Goal: Task Accomplishment & Management: Use online tool/utility

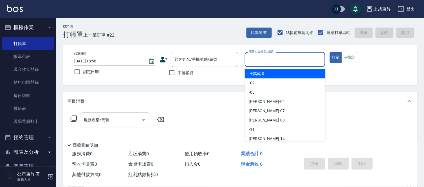
click at [259, 55] on input "服務人員姓名/編號" at bounding box center [285, 60] width 76 height 10
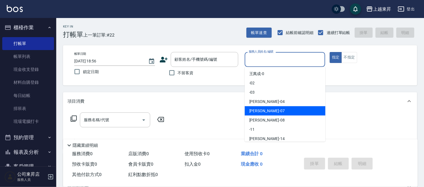
click at [255, 111] on span "榮松 -07" at bounding box center [266, 111] width 35 height 6
type input "榮松-07"
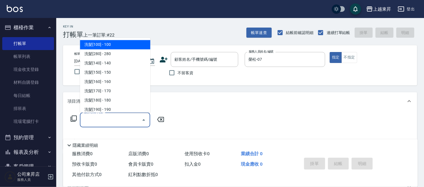
click at [98, 118] on input "服務名稱/代號" at bounding box center [110, 120] width 57 height 10
click at [125, 46] on span "洗髮[100] - 100" at bounding box center [115, 44] width 70 height 9
type input "洗髮[100](201)"
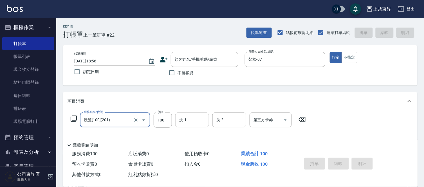
click at [195, 119] on input "洗-1" at bounding box center [192, 120] width 29 height 10
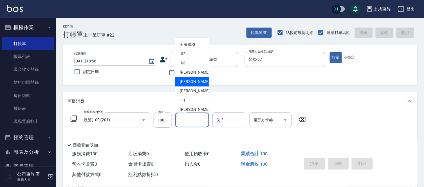
click at [193, 82] on span "榮松 -07" at bounding box center [197, 82] width 35 height 6
type input "榮松-07"
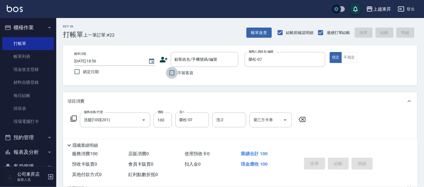
drag, startPoint x: 171, startPoint y: 74, endPoint x: 100, endPoint y: 131, distance: 90.5
click at [171, 74] on input "不留客資" at bounding box center [172, 73] width 12 height 12
checkbox input "true"
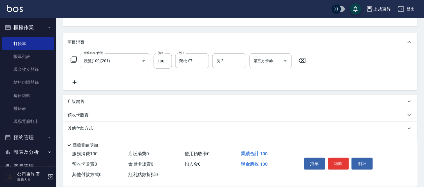
scroll to position [62, 0]
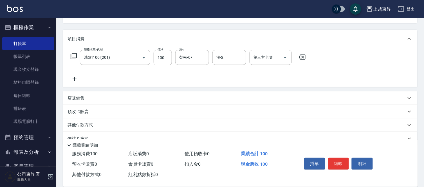
drag, startPoint x: 75, startPoint y: 83, endPoint x: 81, endPoint y: 104, distance: 22.0
click at [76, 85] on div "服務名稱/代號 洗髮[100](201) 服務名稱/代號 價格 100 價格 洗-1 榮松-07 洗-1 洗-2 洗-2 第三方卡券 第三方卡券" at bounding box center [240, 67] width 354 height 39
click at [73, 82] on icon at bounding box center [74, 79] width 14 height 7
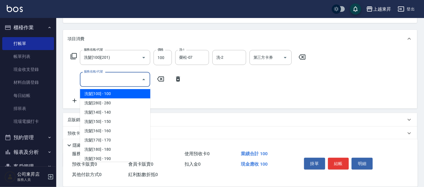
click at [99, 79] on input "服務名稱/代號" at bounding box center [110, 79] width 57 height 10
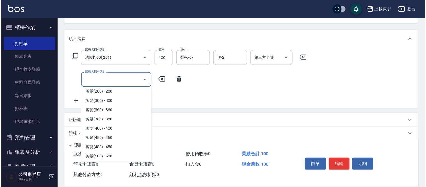
scroll to position [406, 0]
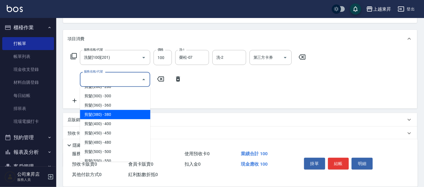
drag, startPoint x: 114, startPoint y: 113, endPoint x: 122, endPoint y: 120, distance: 10.7
click at [111, 114] on span "剪髮(380) - 380" at bounding box center [115, 114] width 70 height 9
type input "剪髮(380)(404)"
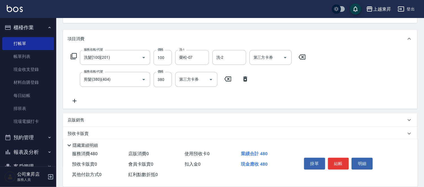
click at [73, 101] on icon at bounding box center [74, 101] width 14 height 7
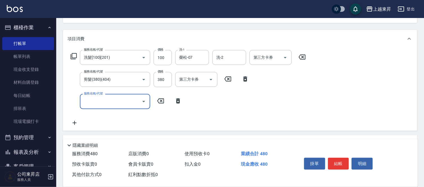
click at [91, 102] on input "服務名稱/代號" at bounding box center [110, 101] width 57 height 10
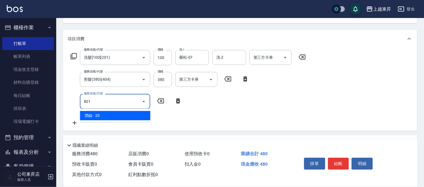
click at [124, 114] on span "潤絲 - 20" at bounding box center [115, 115] width 70 height 9
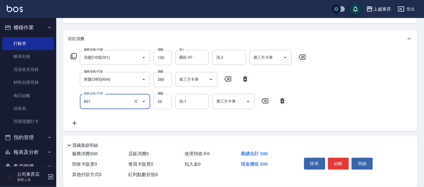
type input "潤絲(801)"
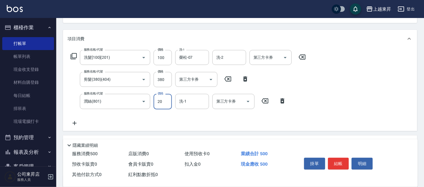
click at [158, 100] on input "20" at bounding box center [162, 101] width 18 height 15
click at [157, 100] on input "20" at bounding box center [162, 101] width 18 height 15
type input "30"
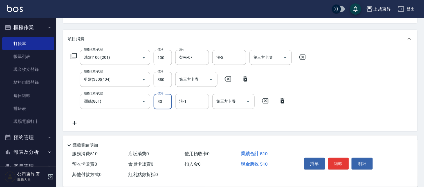
click at [191, 101] on input "洗-1" at bounding box center [192, 101] width 29 height 10
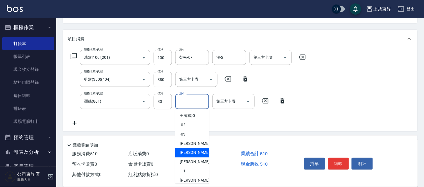
click at [188, 151] on span "榮松 -07" at bounding box center [197, 153] width 35 height 6
type input "榮松-07"
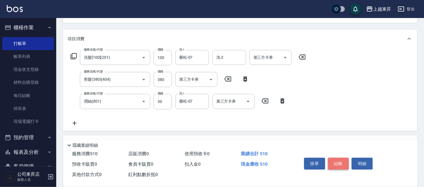
click at [340, 160] on button "結帳" at bounding box center [338, 164] width 21 height 12
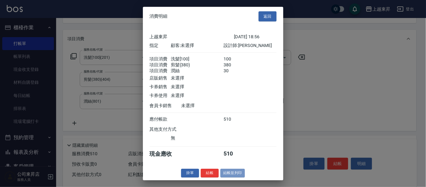
click at [239, 175] on button "結帳並列印" at bounding box center [233, 173] width 24 height 9
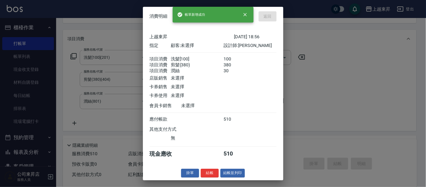
type input "2025/09/14 19:29"
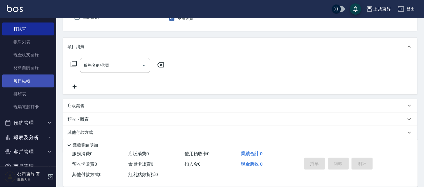
scroll to position [28, 0]
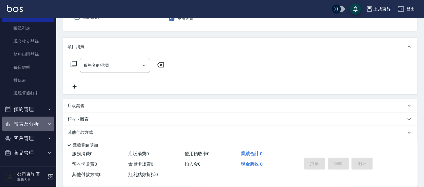
click at [35, 124] on button "報表及分析" at bounding box center [28, 124] width 52 height 15
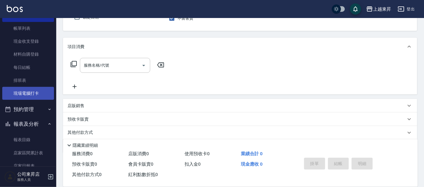
scroll to position [122, 0]
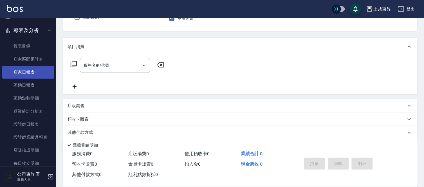
click at [21, 69] on link "店家日報表" at bounding box center [28, 72] width 52 height 13
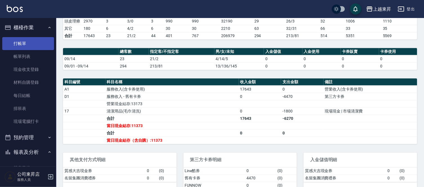
scroll to position [94, 0]
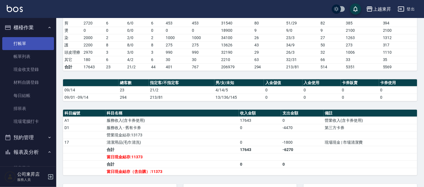
click at [28, 38] on link "打帳單" at bounding box center [28, 43] width 52 height 13
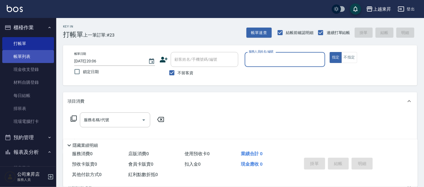
click at [18, 60] on link "帳單列表" at bounding box center [28, 56] width 52 height 13
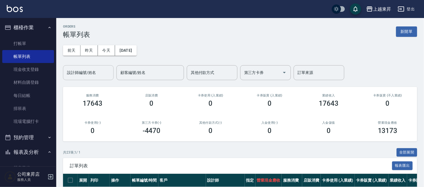
click at [94, 72] on div "設計師編號/姓名 設計師編號/姓名" at bounding box center [88, 72] width 51 height 15
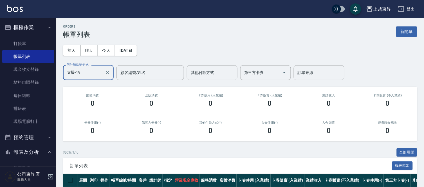
scroll to position [26, 0]
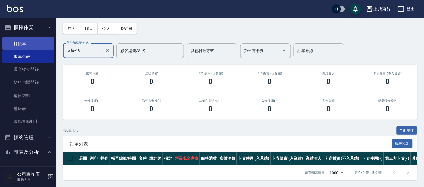
type input "支援-19"
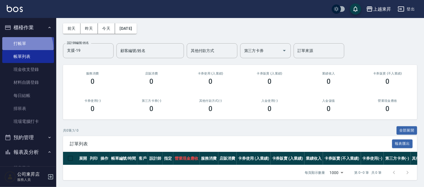
click at [19, 48] on link "打帳單" at bounding box center [28, 43] width 52 height 13
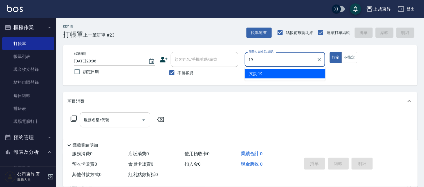
type input "支援-19"
type button "true"
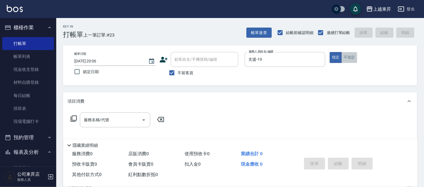
click at [347, 56] on button "不指定" at bounding box center [349, 57] width 16 height 11
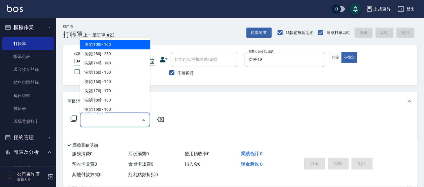
click at [117, 122] on input "服務名稱/代號" at bounding box center [110, 120] width 57 height 10
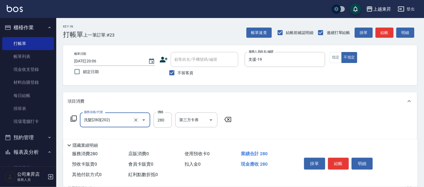
type input "洗髮[280](202)"
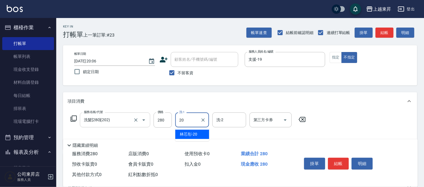
type input "林芯彤-20"
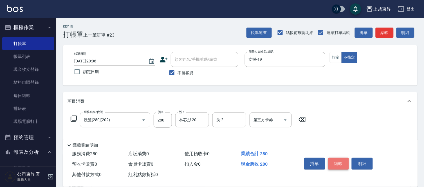
click at [335, 160] on button "結帳" at bounding box center [338, 164] width 21 height 12
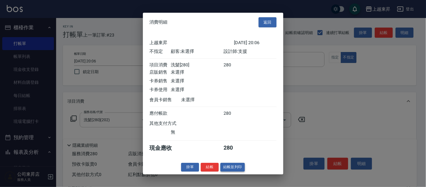
click at [239, 168] on button "結帳並列印" at bounding box center [233, 167] width 24 height 9
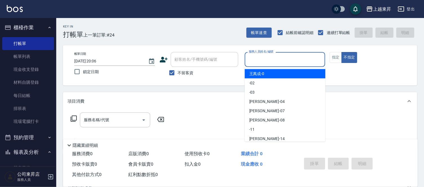
click at [273, 58] on input "服務人員姓名/編號" at bounding box center [285, 60] width 76 height 10
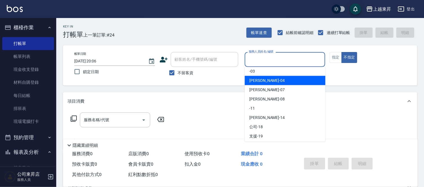
scroll to position [31, 0]
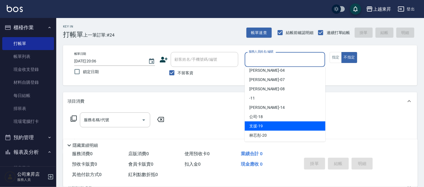
click at [266, 127] on div "支援 -19" at bounding box center [285, 125] width 81 height 9
type input "支援-19"
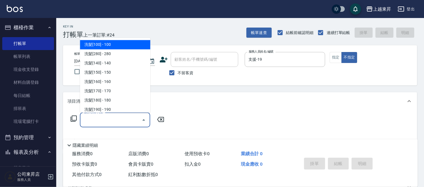
click at [84, 121] on input "服務名稱/代號" at bounding box center [110, 120] width 57 height 10
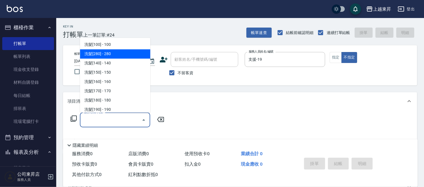
click at [138, 52] on span "洗髮[280] - 280" at bounding box center [115, 53] width 70 height 9
type input "洗髮[280](202)"
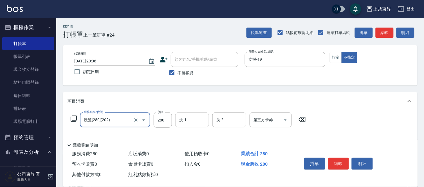
drag, startPoint x: 181, startPoint y: 121, endPoint x: 181, endPoint y: 118, distance: 3.1
click at [181, 121] on input "洗-1" at bounding box center [192, 120] width 29 height 10
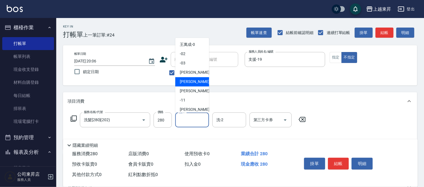
click at [199, 81] on div "榮松 -07" at bounding box center [192, 81] width 34 height 9
type input "榮松-07"
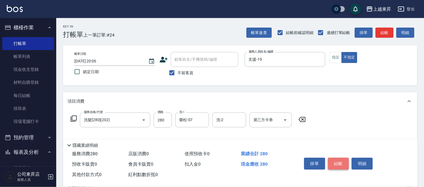
click at [335, 158] on button "結帳" at bounding box center [338, 164] width 21 height 12
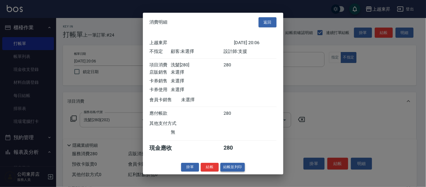
click at [236, 171] on button "結帳並列印" at bounding box center [233, 167] width 24 height 9
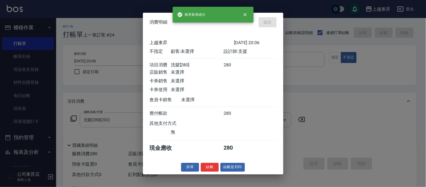
type input "2025/09/14 20:07"
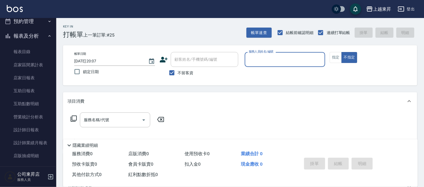
scroll to position [125, 0]
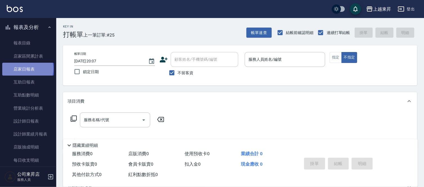
click at [27, 69] on link "店家日報表" at bounding box center [28, 69] width 52 height 13
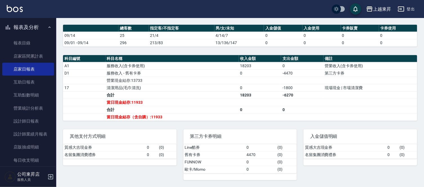
scroll to position [153, 0]
click at [21, 120] on link "設計師日報表" at bounding box center [28, 121] width 52 height 13
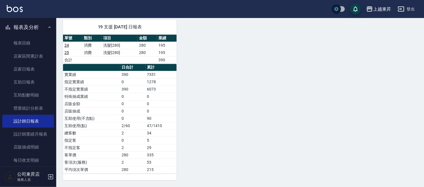
scroll to position [378, 0]
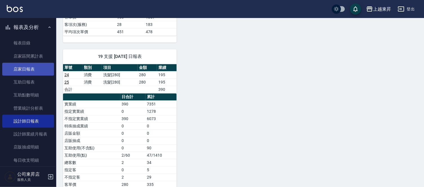
click at [25, 67] on link "店家日報表" at bounding box center [28, 69] width 52 height 13
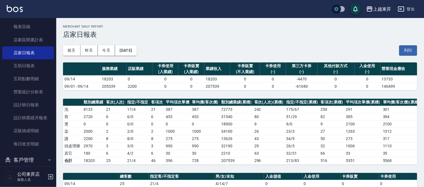
scroll to position [162, 0]
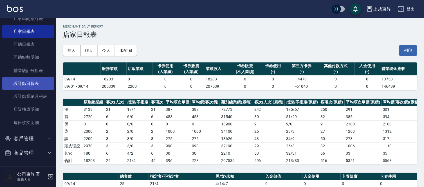
click at [19, 80] on link "設計師日報表" at bounding box center [28, 83] width 52 height 13
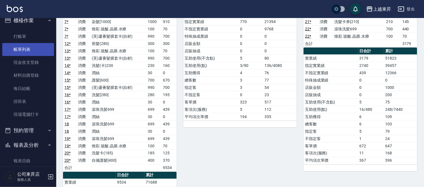
scroll to position [6, 0]
click at [25, 48] on link "帳單列表" at bounding box center [28, 50] width 52 height 13
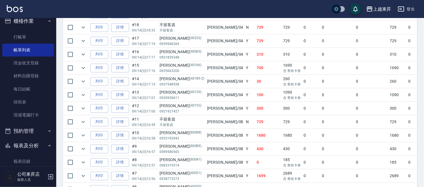
scroll to position [250, 0]
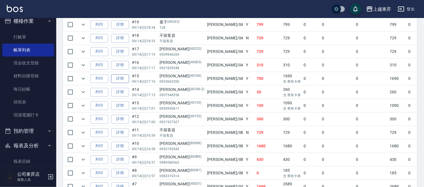
click at [122, 79] on link "詳情" at bounding box center [120, 78] width 18 height 9
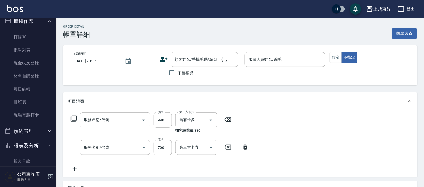
type input "2025/09/14 17:16"
type input "李怡君-04"
type input "(芙)蘆薈髮膜套卡(自材)(639)"
type input "護髮[600](603)"
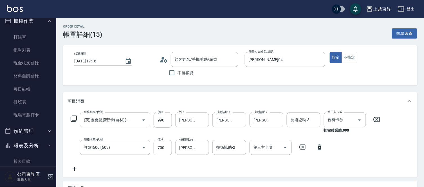
type input "姜憶潔/0935663200/40166"
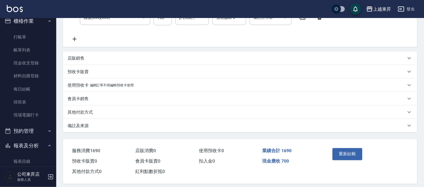
scroll to position [135, 0]
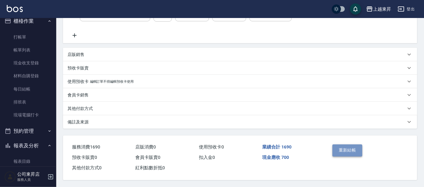
click at [345, 151] on button "重新結帳" at bounding box center [347, 150] width 30 height 12
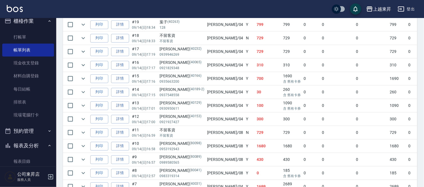
scroll to position [281, 0]
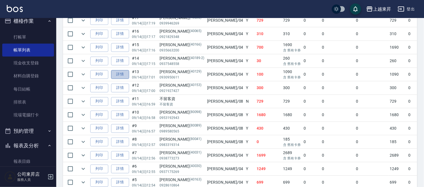
click at [120, 74] on link "詳情" at bounding box center [120, 74] width 18 height 9
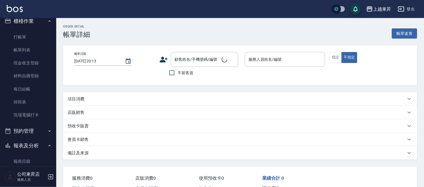
type input "2025/09/14 17:01"
type input "李怡君-04"
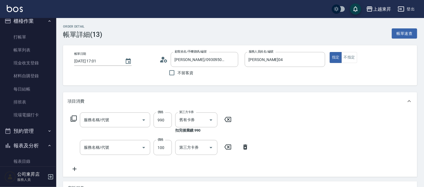
type input "王瀞/0930950611/40129"
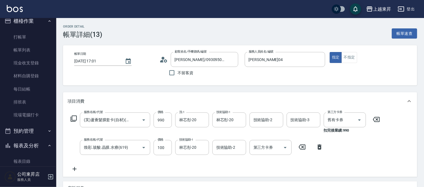
type input "(芙)蘆薈髮膜套卡(自材)(639)"
type input "煥彩.玻酸.晶膜.水療(619)"
click at [143, 119] on icon "Open" at bounding box center [143, 119] width 3 height 1
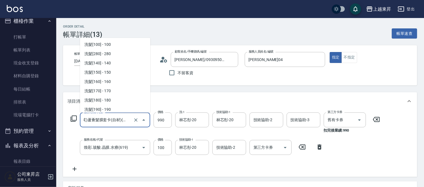
scroll to position [898, 0]
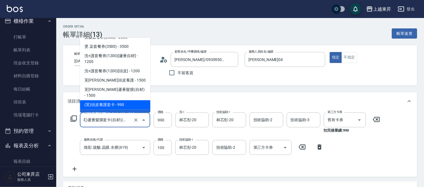
click at [125, 100] on span "(芙)頭皮養護套卡 - 990" at bounding box center [115, 104] width 70 height 9
type input "(芙)頭皮養護套卡(638)"
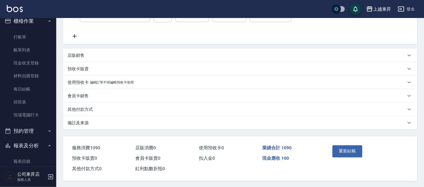
scroll to position [135, 0]
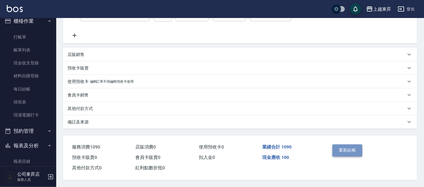
click at [347, 147] on button "重新結帳" at bounding box center [347, 150] width 30 height 12
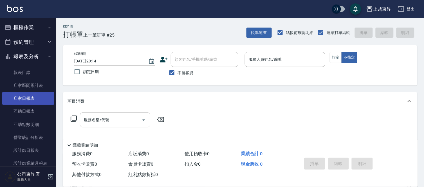
click at [25, 96] on link "店家日報表" at bounding box center [28, 98] width 52 height 13
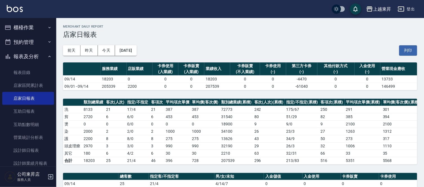
click at [21, 30] on button "櫃檯作業" at bounding box center [28, 27] width 52 height 15
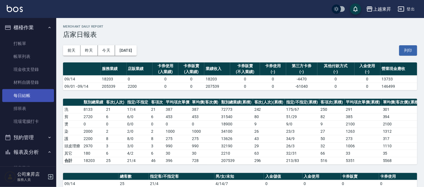
drag, startPoint x: 21, startPoint y: 94, endPoint x: 20, endPoint y: 92, distance: 3.0
click at [21, 94] on link "每日結帳" at bounding box center [28, 95] width 52 height 13
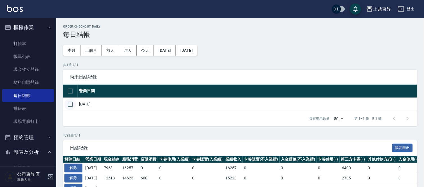
click at [72, 103] on input "checkbox" at bounding box center [70, 104] width 12 height 12
checkbox input "true"
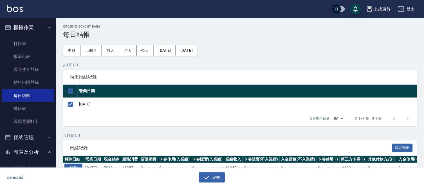
click at [211, 175] on button "結帳" at bounding box center [212, 177] width 26 height 10
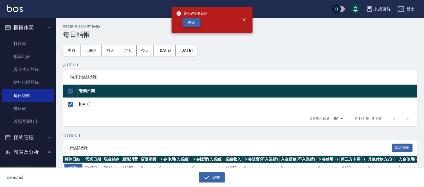
click at [186, 22] on button "確定" at bounding box center [191, 22] width 18 height 9
checkbox input "false"
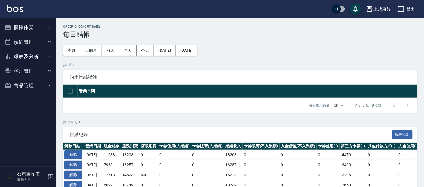
click at [27, 53] on button "報表及分析" at bounding box center [28, 56] width 52 height 15
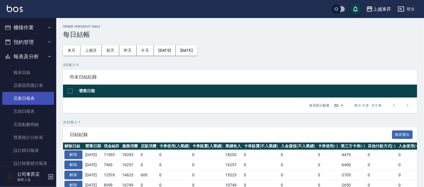
click at [27, 97] on link "店家日報表" at bounding box center [28, 98] width 52 height 13
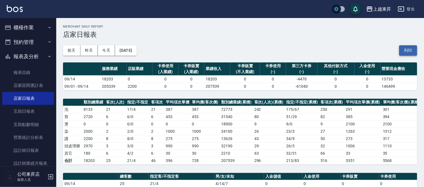
click at [406, 48] on button "列印" at bounding box center [408, 50] width 18 height 10
drag, startPoint x: 22, startPoint y: 109, endPoint x: 24, endPoint y: 113, distance: 4.9
click at [22, 109] on link "互助日報表" at bounding box center [28, 111] width 52 height 13
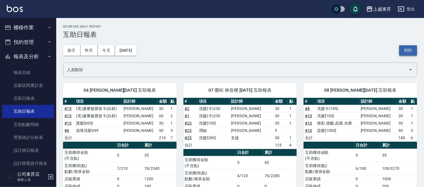
click at [402, 51] on button "列印" at bounding box center [408, 50] width 18 height 10
click at [27, 150] on link "設計師日報表" at bounding box center [28, 150] width 52 height 13
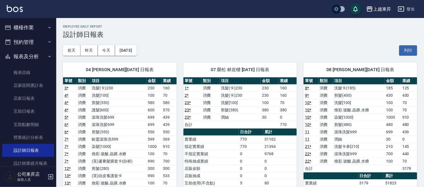
click at [407, 50] on button "列印" at bounding box center [408, 50] width 18 height 10
